Goal: Task Accomplishment & Management: Complete application form

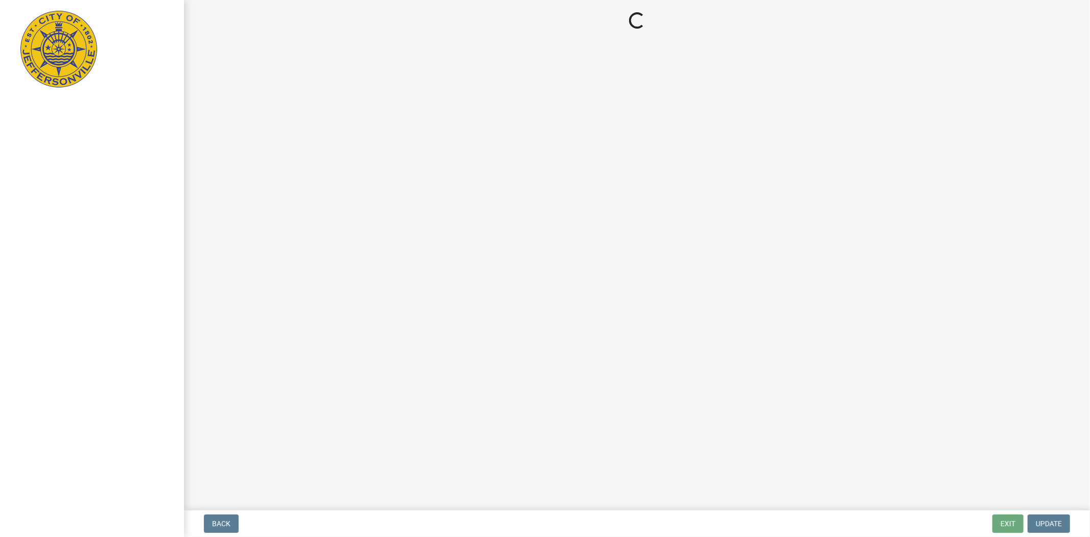
select select "3: 3"
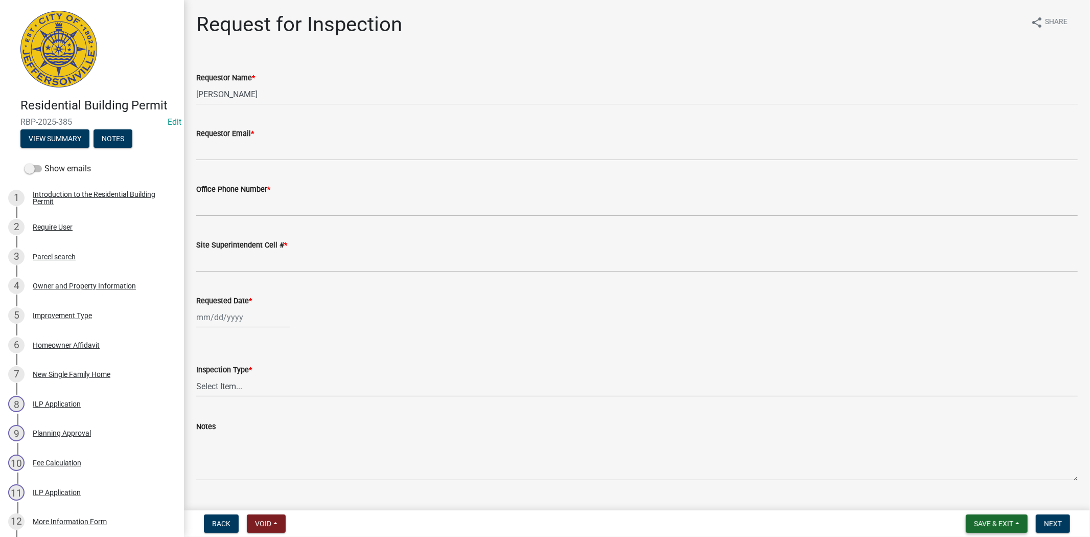
click at [1003, 522] on span "Save & Exit" at bounding box center [993, 523] width 39 height 8
click at [994, 502] on button "Save & Exit" at bounding box center [987, 497] width 82 height 25
